Goal: Transaction & Acquisition: Purchase product/service

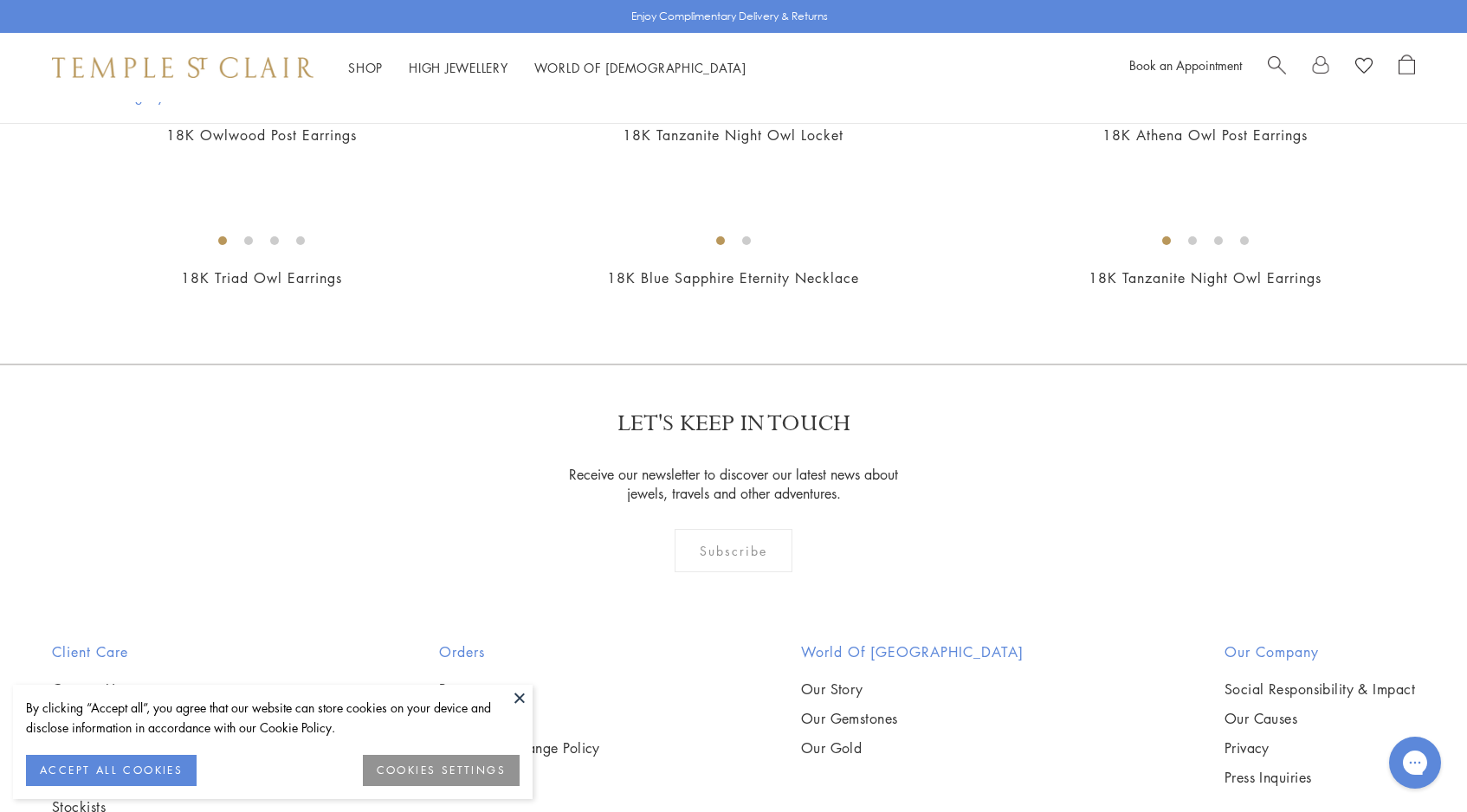
scroll to position [1126, 0]
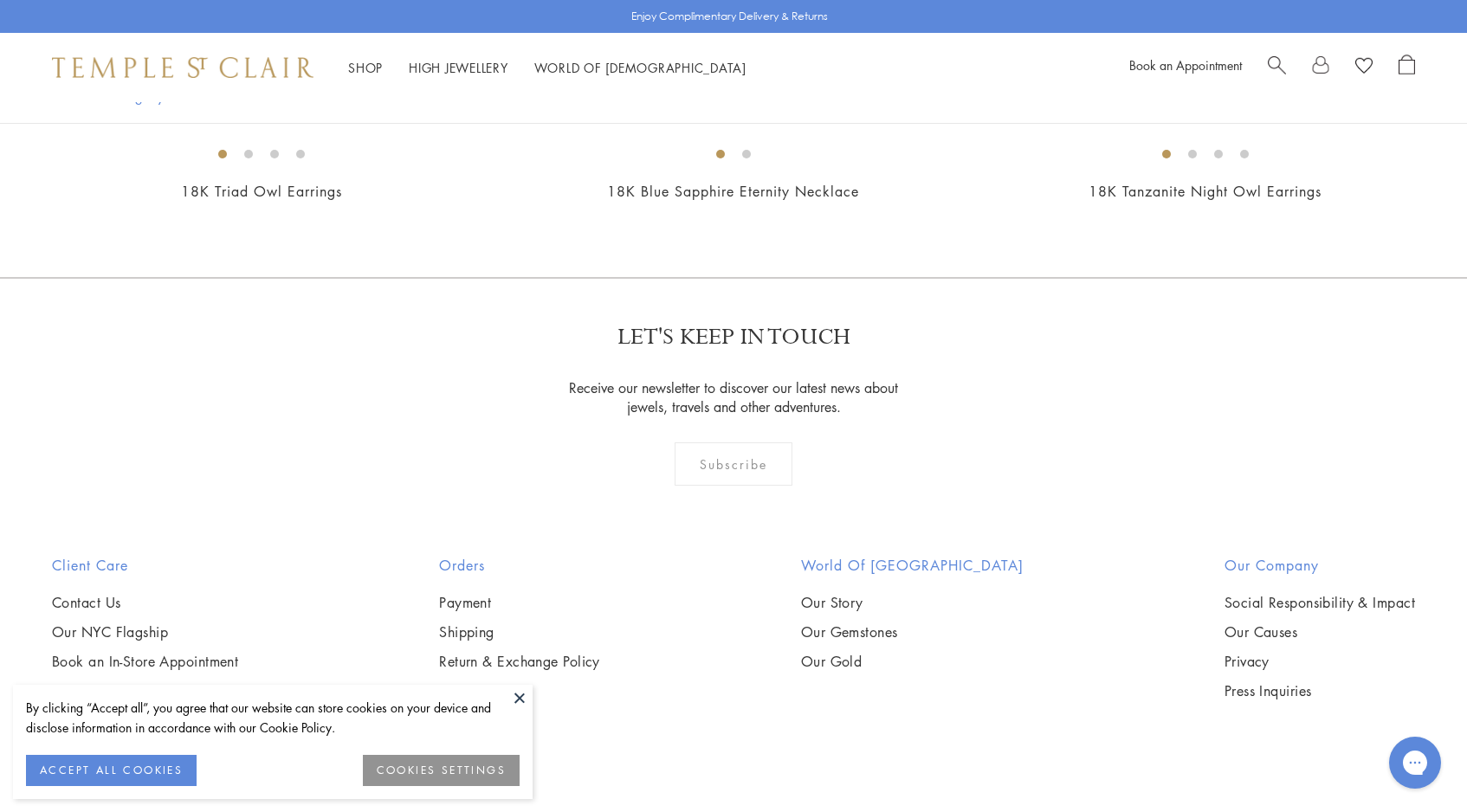
click at [0, 0] on img at bounding box center [0, 0] width 0 height 0
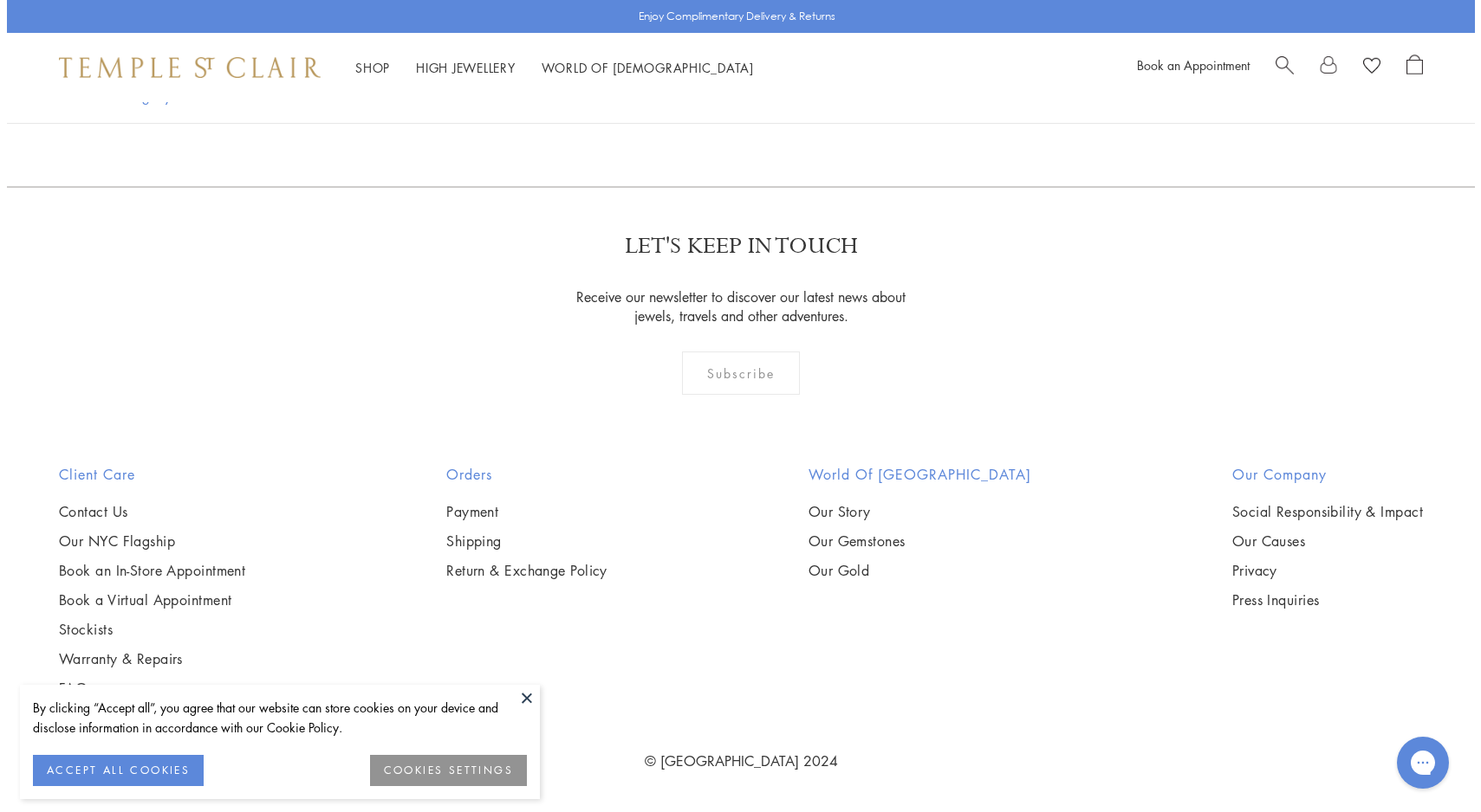
scroll to position [2087, 0]
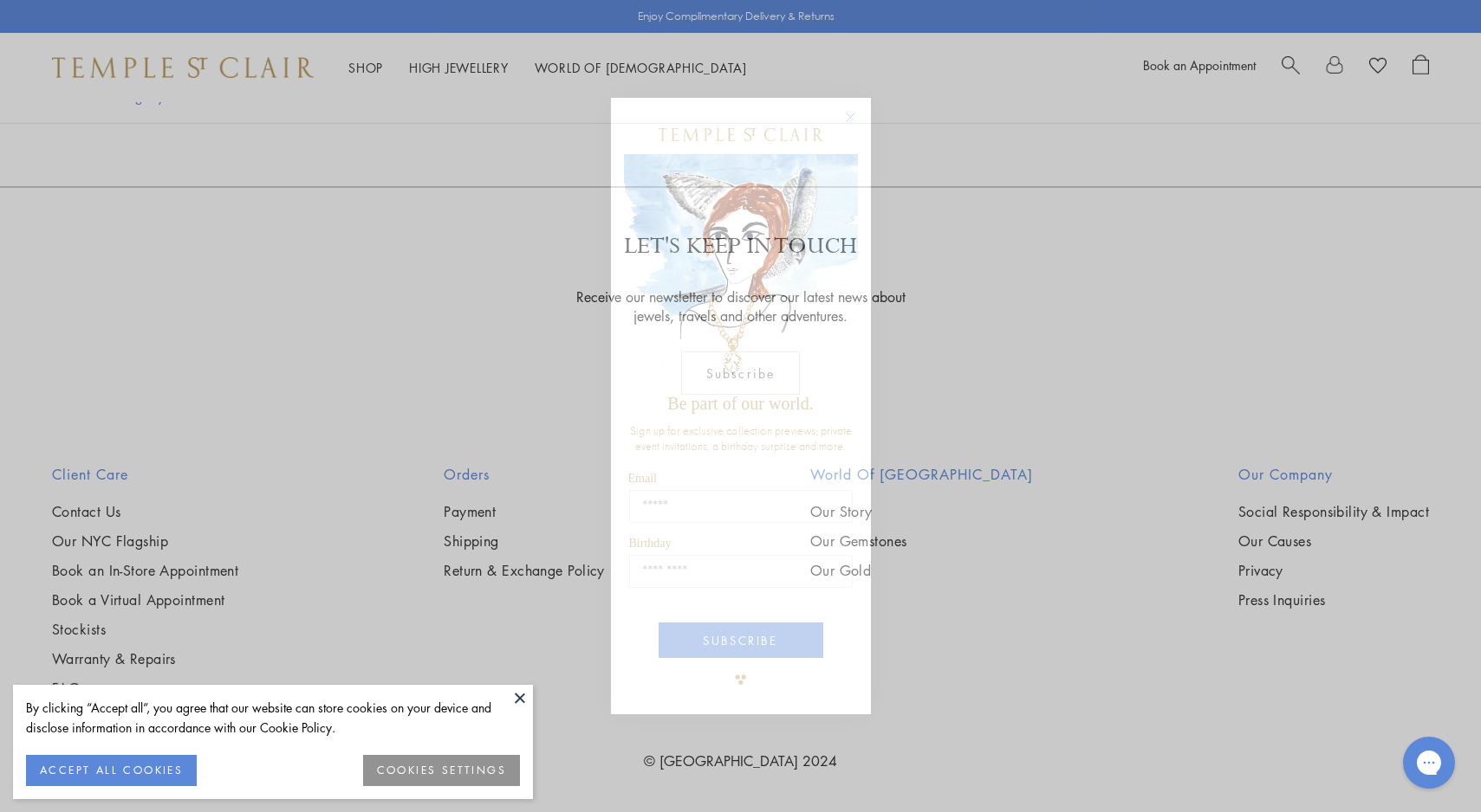
click at [856, 114] on circle "Close dialog" at bounding box center [849, 118] width 21 height 21
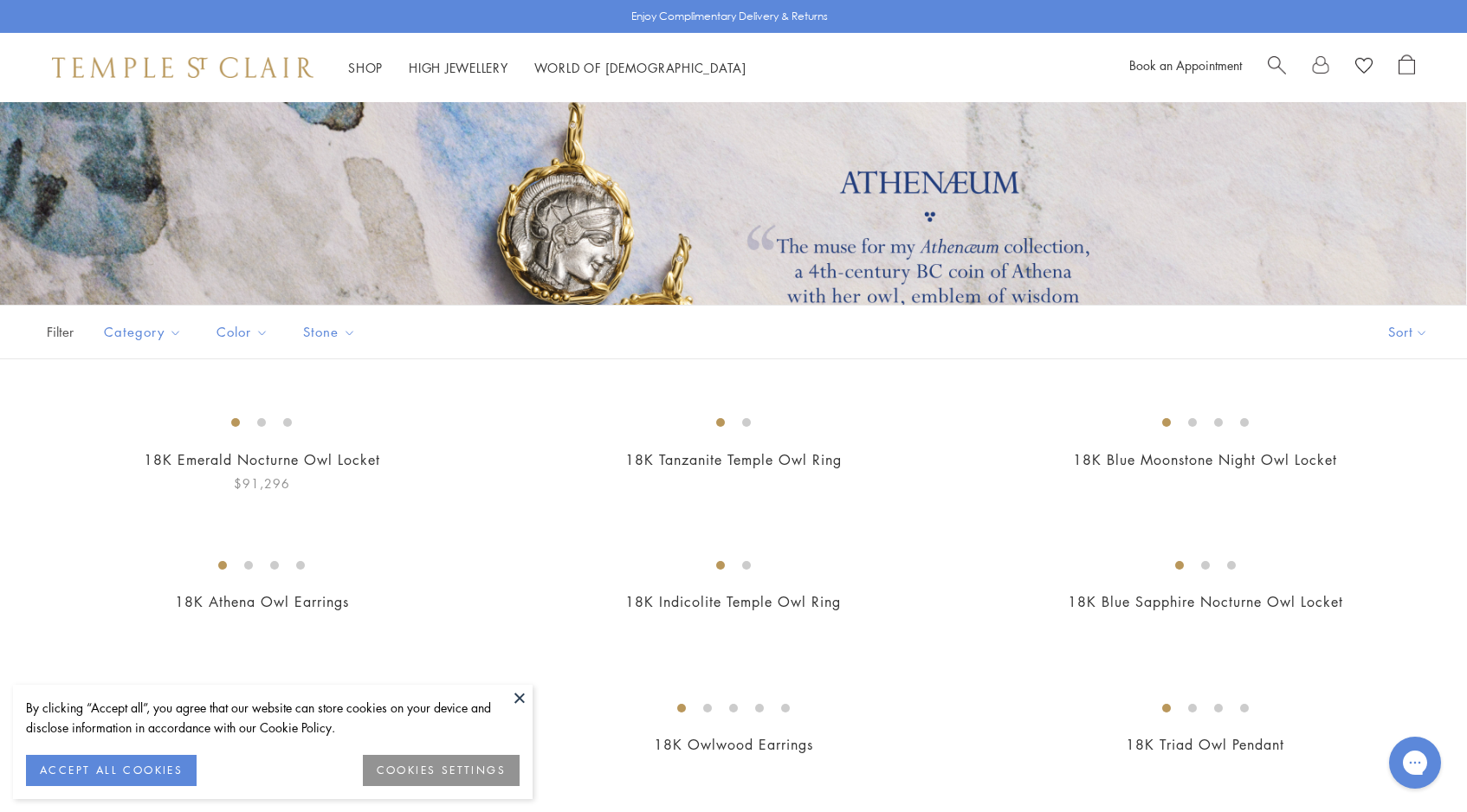
scroll to position [0, 0]
